Goal: Download file/media

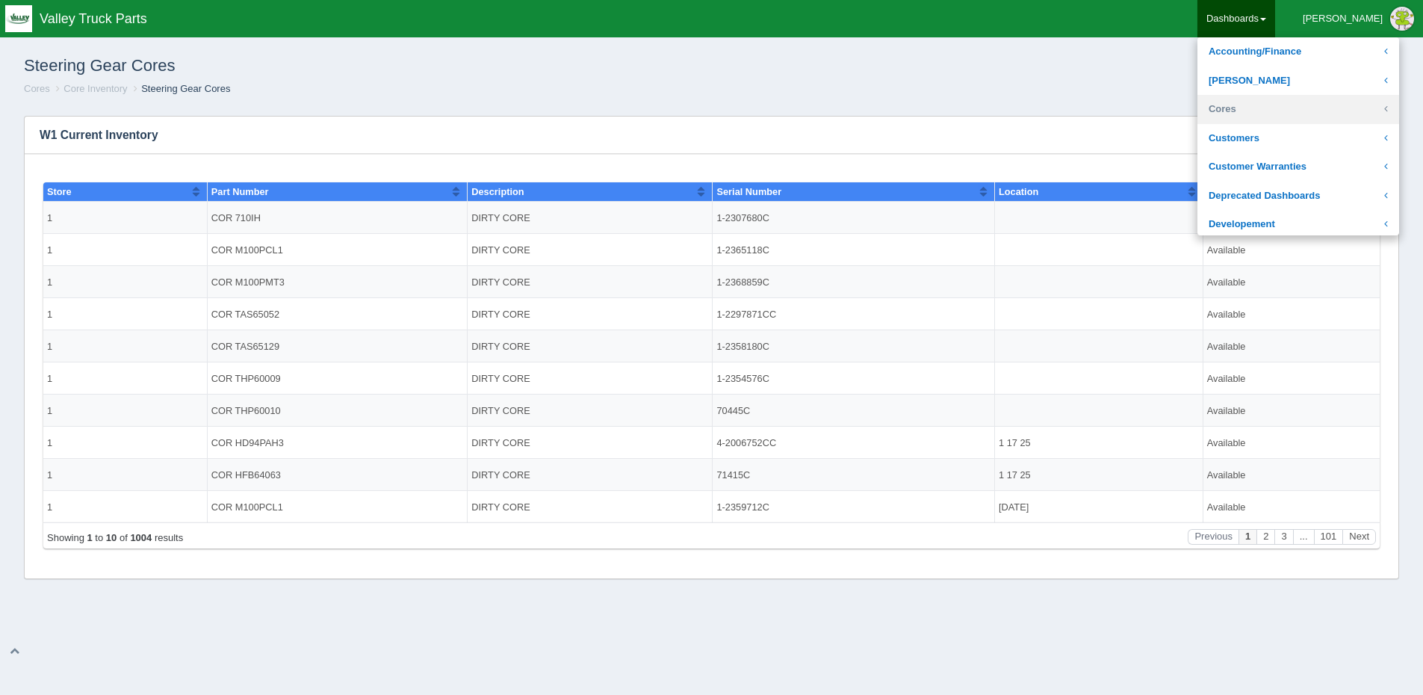
click at [1286, 111] on link "Cores" at bounding box center [1298, 109] width 202 height 29
click at [1295, 137] on link "Core Inventory" at bounding box center [1298, 138] width 202 height 29
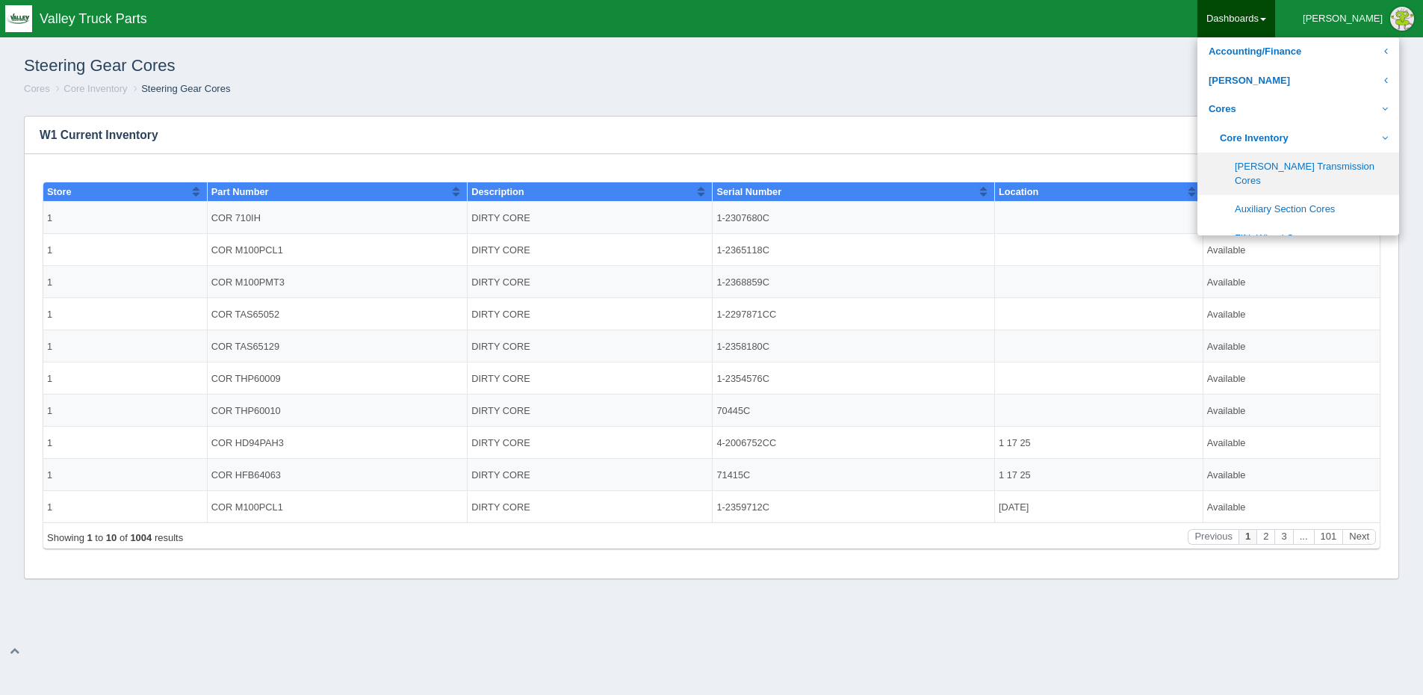
click at [1307, 161] on link "[PERSON_NAME] Transmission Cores" at bounding box center [1298, 173] width 202 height 43
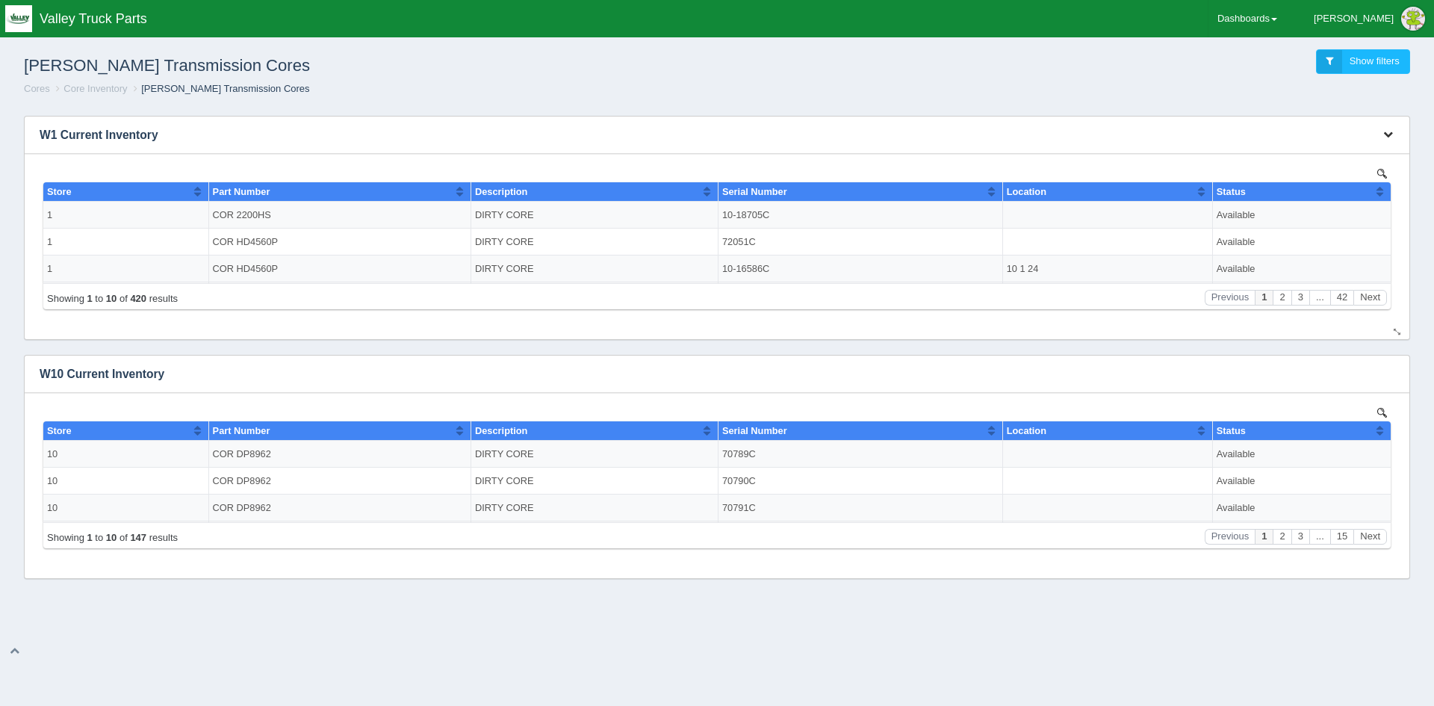
click at [1388, 131] on icon "button" at bounding box center [1388, 134] width 10 height 10
click at [1327, 154] on link "Download CSV" at bounding box center [1339, 157] width 120 height 22
click at [1322, 152] on link "Download CSV" at bounding box center [1339, 157] width 120 height 22
